Goal: Task Accomplishment & Management: Use online tool/utility

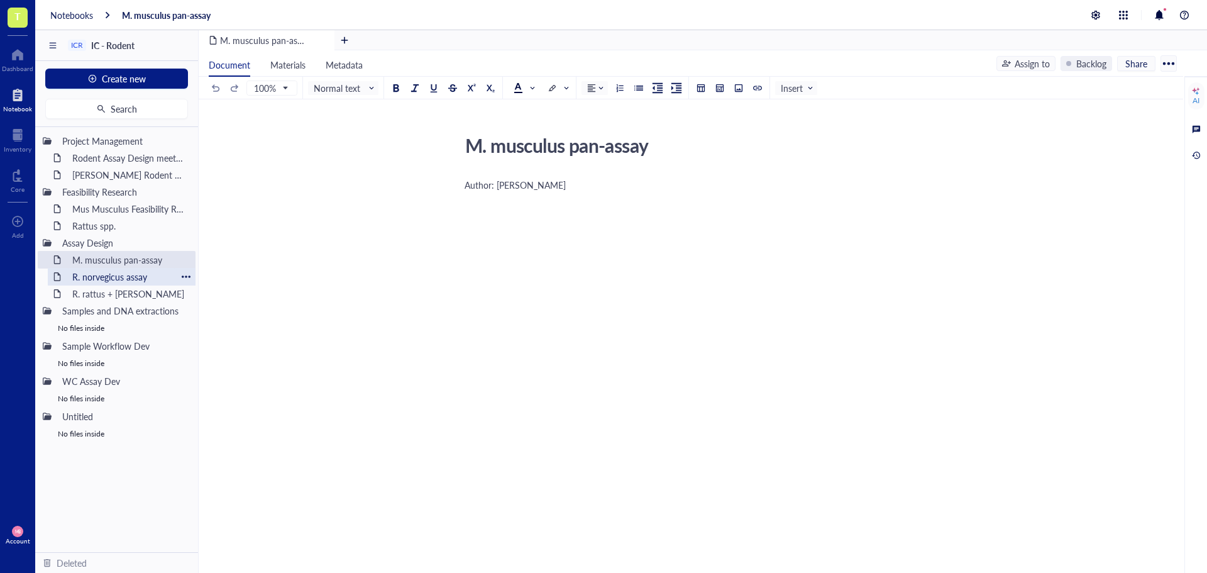
click at [94, 279] on div "R. norvegicus assay" at bounding box center [122, 277] width 110 height 18
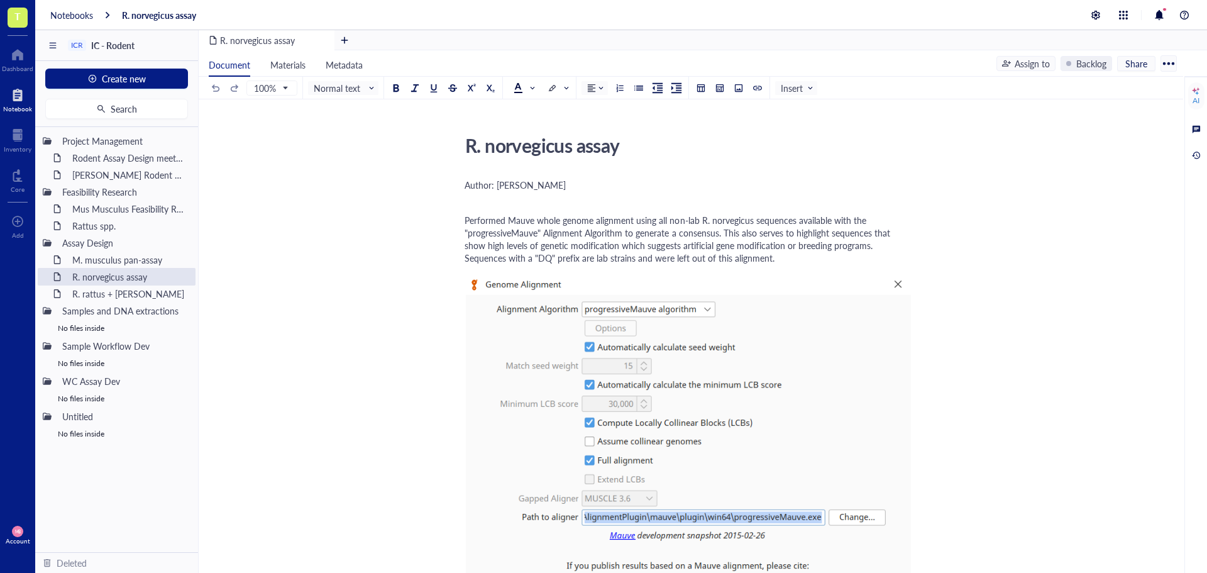
click at [19, 19] on span "T" at bounding box center [17, 16] width 6 height 16
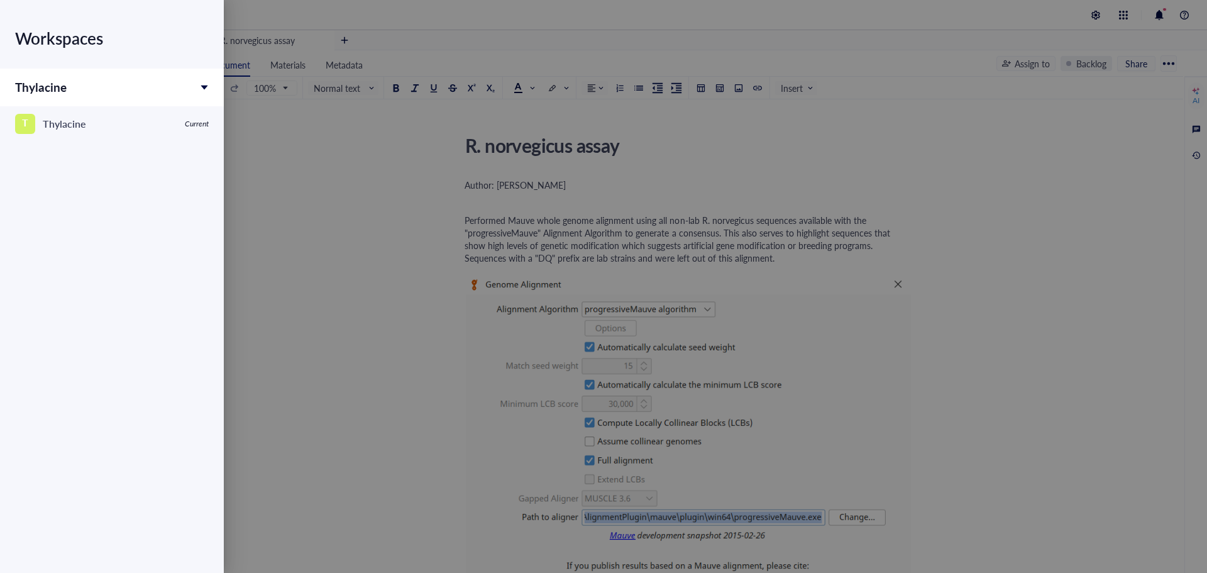
click at [53, 86] on span "Thylacine" at bounding box center [41, 87] width 52 height 17
click at [55, 126] on div "Thylacine" at bounding box center [64, 124] width 43 height 18
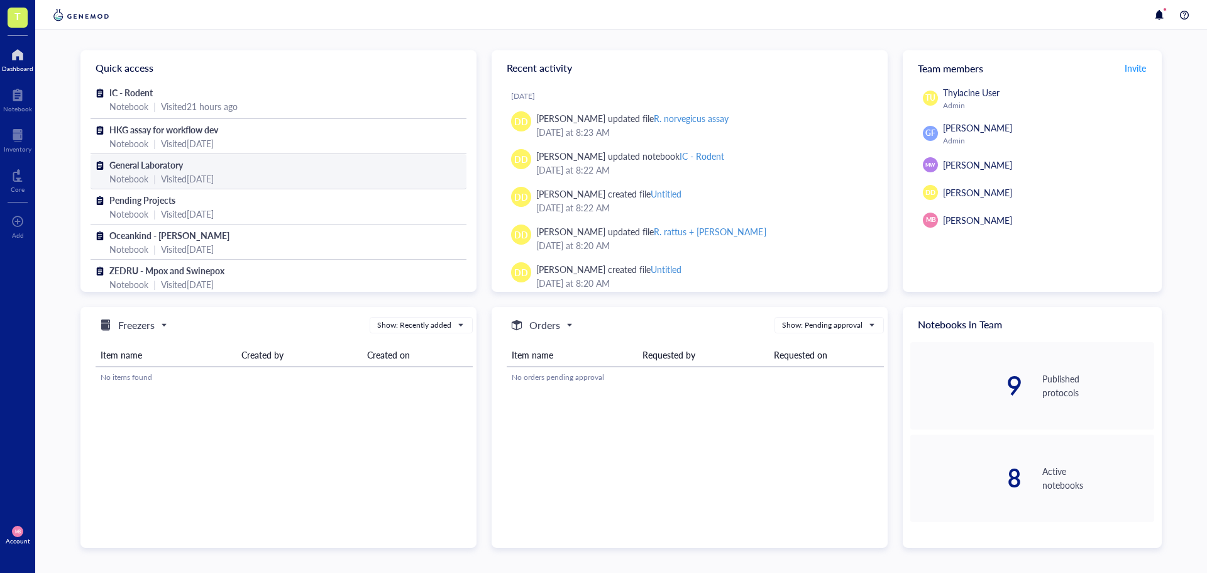
scroll to position [9, 0]
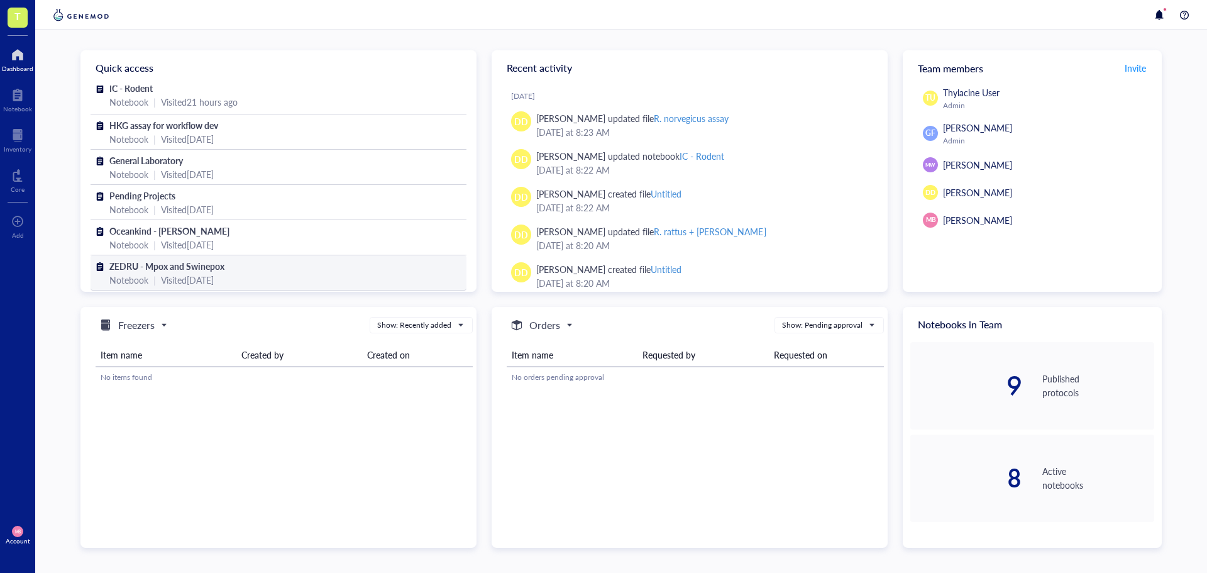
click at [190, 275] on div "Visited 2 days ago" at bounding box center [187, 280] width 53 height 14
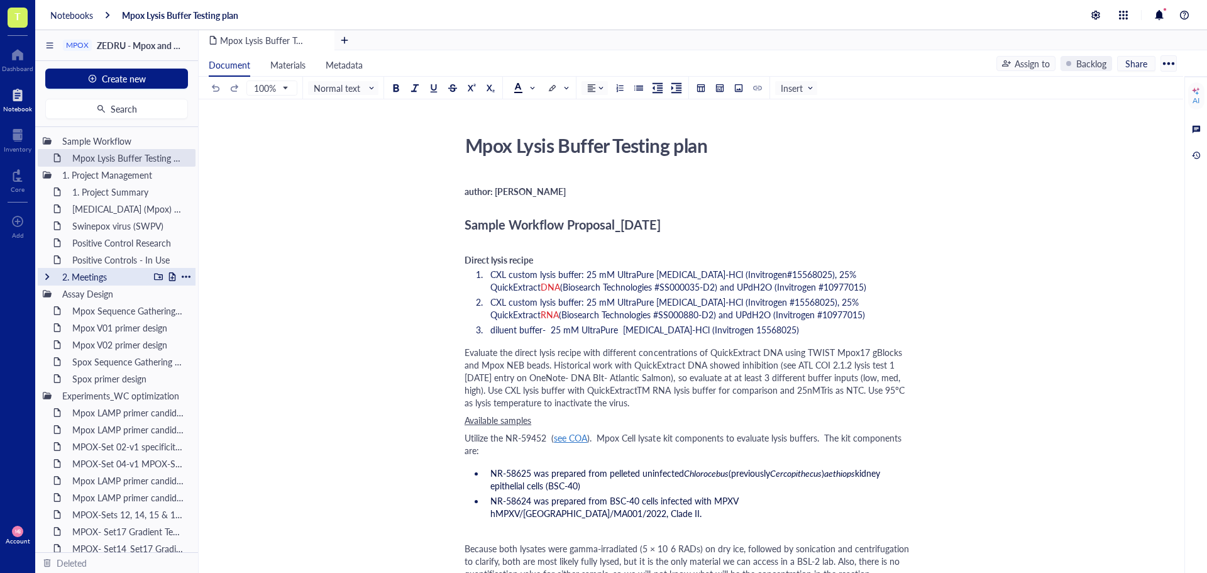
click at [86, 280] on div "2. Meetings" at bounding box center [103, 277] width 92 height 18
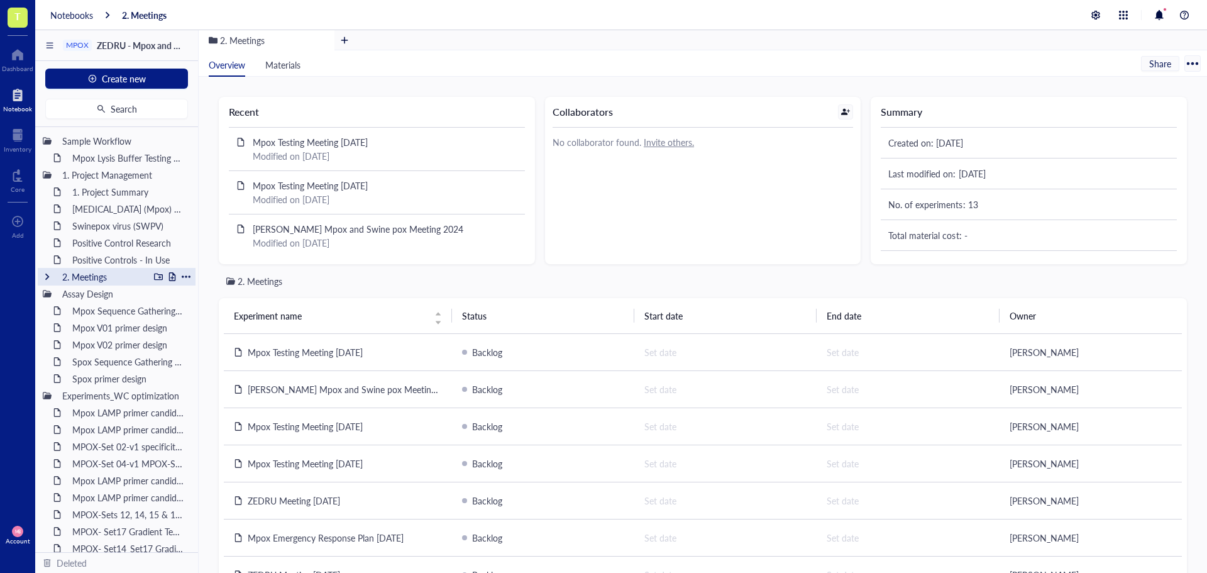
click at [45, 279] on div at bounding box center [47, 276] width 9 height 9
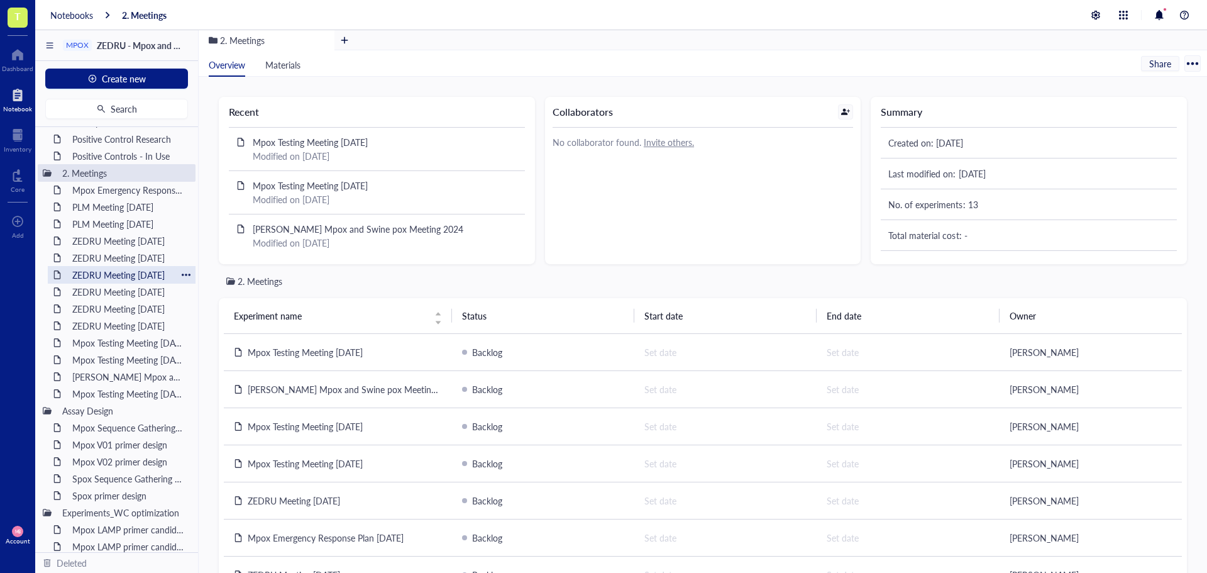
scroll to position [126, 0]
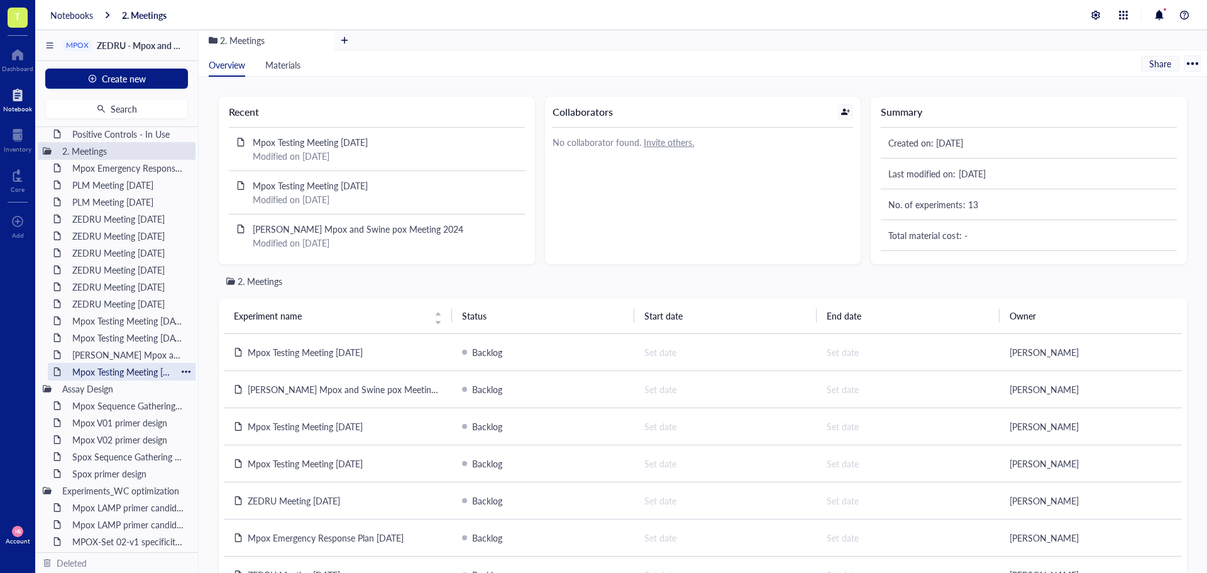
click at [102, 373] on div "Mpox Testing Meeting 2024-12-20" at bounding box center [122, 372] width 110 height 18
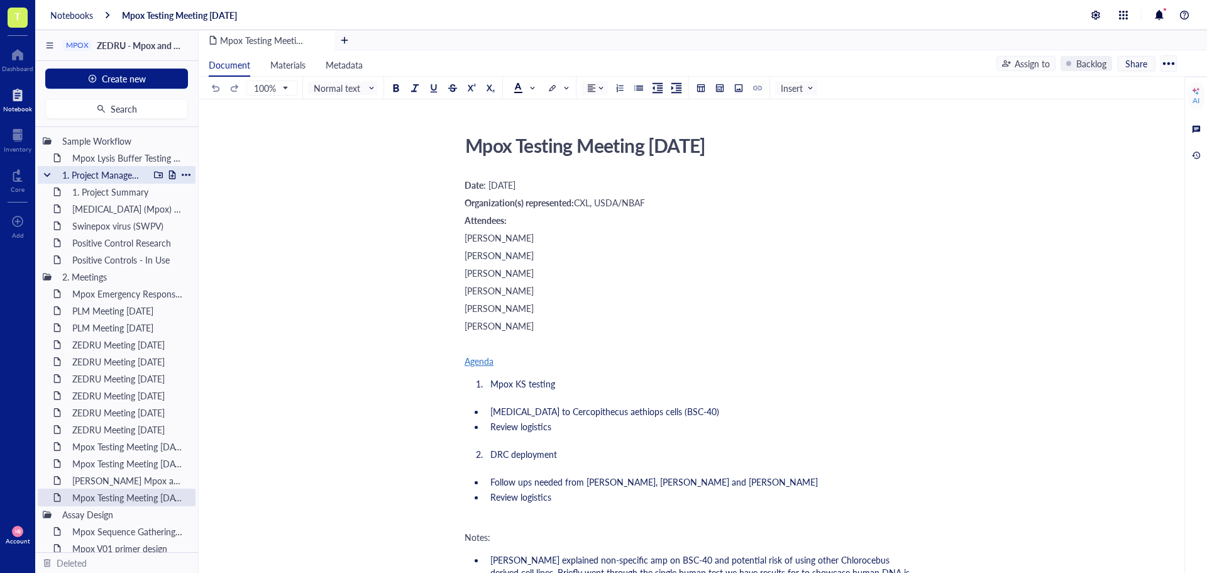
click at [168, 172] on div at bounding box center [172, 174] width 9 height 9
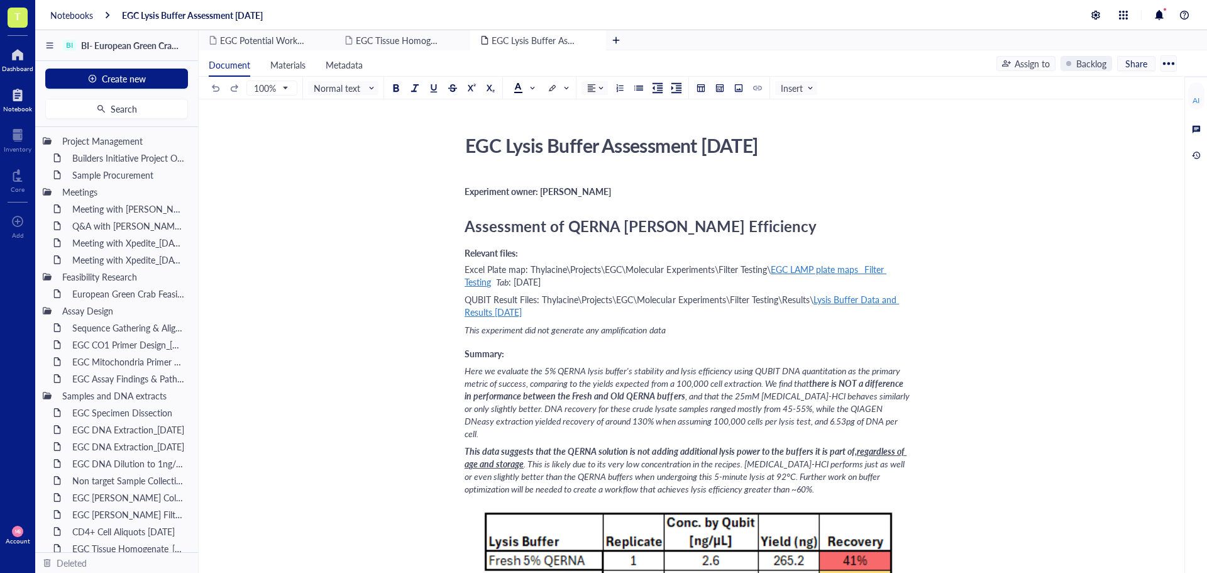
click at [13, 53] on div at bounding box center [17, 55] width 31 height 20
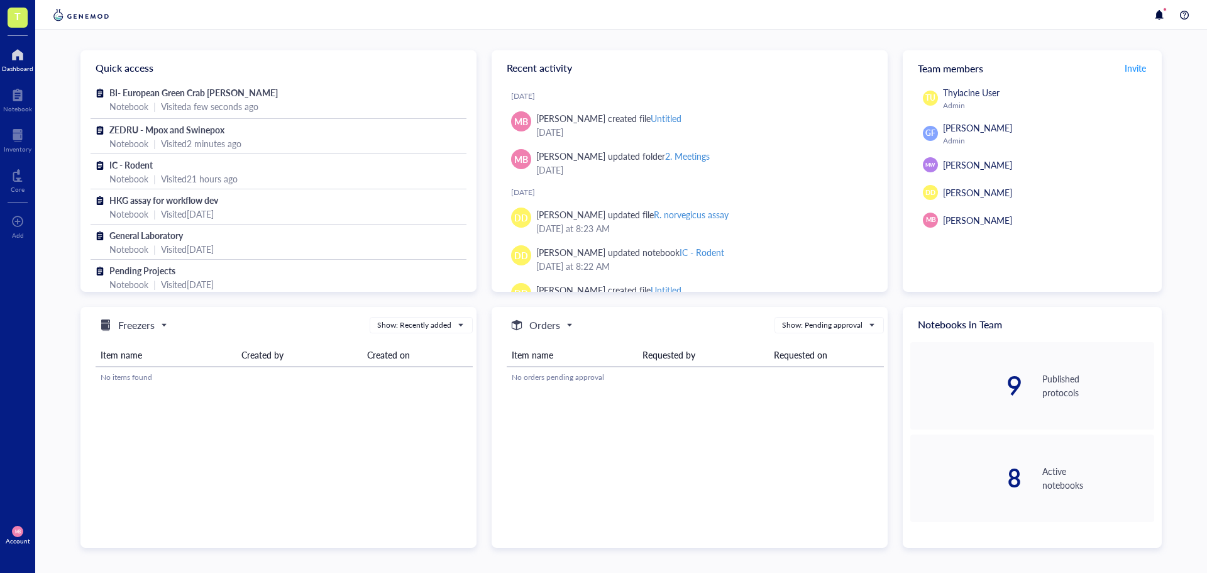
click at [15, 58] on div at bounding box center [17, 55] width 31 height 20
click at [14, 9] on span "T" at bounding box center [17, 16] width 6 height 16
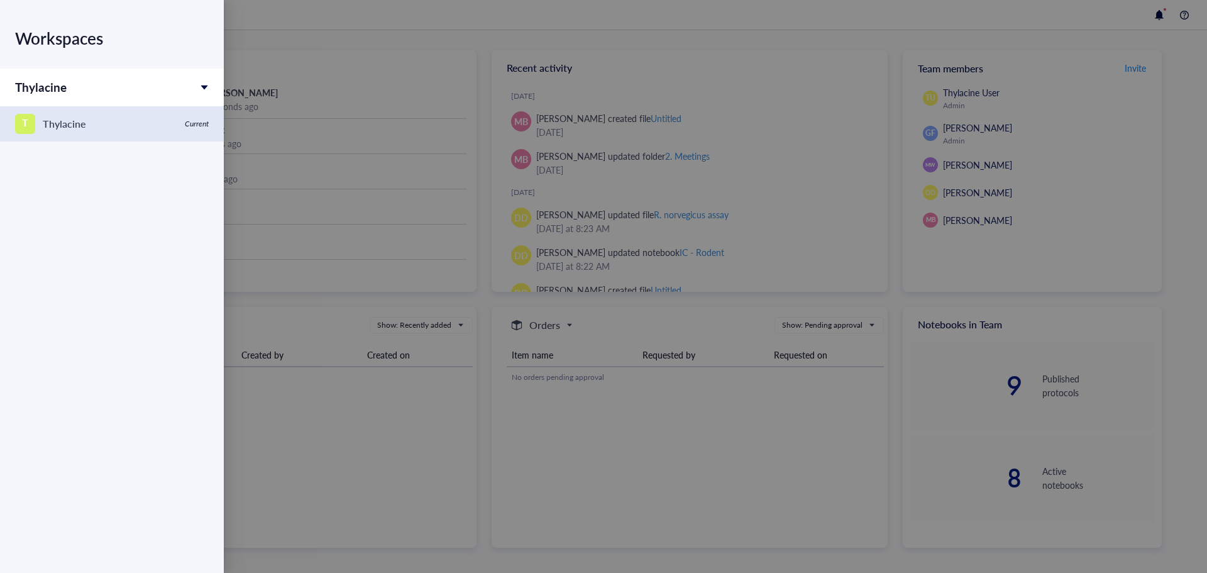
click at [65, 113] on link "T Thylacine Current" at bounding box center [112, 123] width 224 height 35
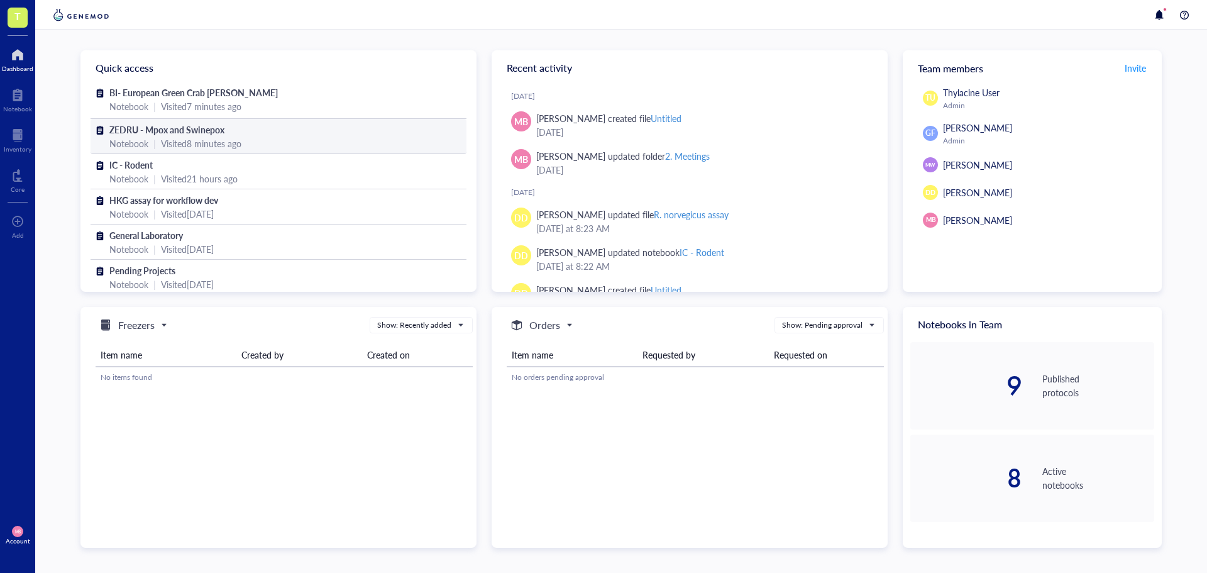
click at [133, 139] on div "Notebook" at bounding box center [128, 143] width 39 height 14
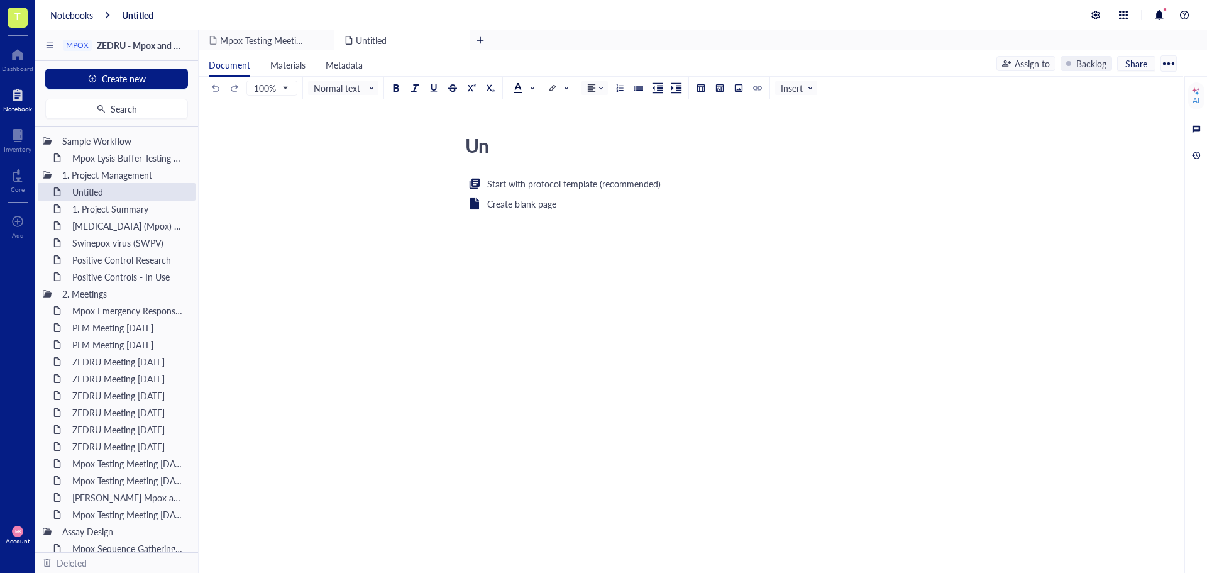
type textarea "U"
type textarea "MPOX NBAF Testing"
click at [449, 235] on div "MPOX NBAF Testing MPOX NBAF Testing Start with protocol template (recommended) …" at bounding box center [689, 275] width 980 height 290
click at [491, 227] on div "Start with protocol template (recommended) Create blank page ﻿" at bounding box center [689, 298] width 448 height 244
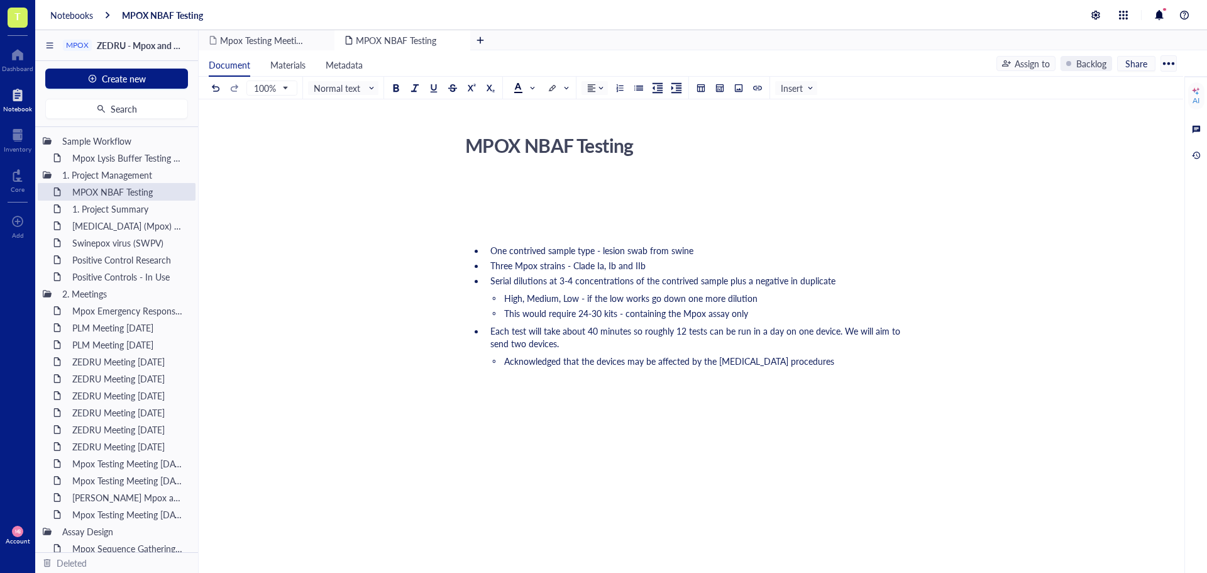
click at [572, 281] on span "Serial dilutions at 3-4 concentrations of the contrived sample plus a negative …" at bounding box center [662, 280] width 345 height 13
click at [573, 311] on span "This would require 24-30 kits - containing the Mpox assay only" at bounding box center [626, 313] width 244 height 13
click at [621, 306] on ul "High, Medium, Low - if the low works go down one more dilution This would requi…" at bounding box center [689, 306] width 448 height 28
drag, startPoint x: 580, startPoint y: 297, endPoint x: 755, endPoint y: 289, distance: 175.0
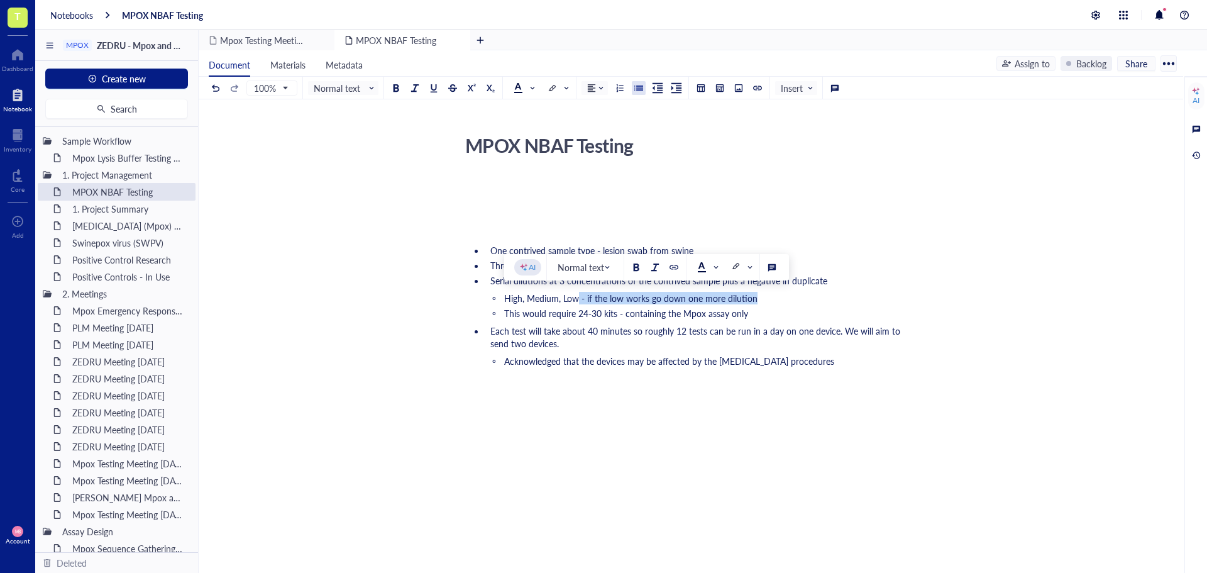
click at [755, 289] on ul "One contrived sample type - lesion swab from swine Three Mpox strains - Clade I…" at bounding box center [689, 306] width 448 height 131
click at [475, 456] on div "﻿ One contrived sample type - lesion swab from swine Three Mpox strains - Clade…" at bounding box center [689, 420] width 448 height 488
